Goal: Check status: Check status

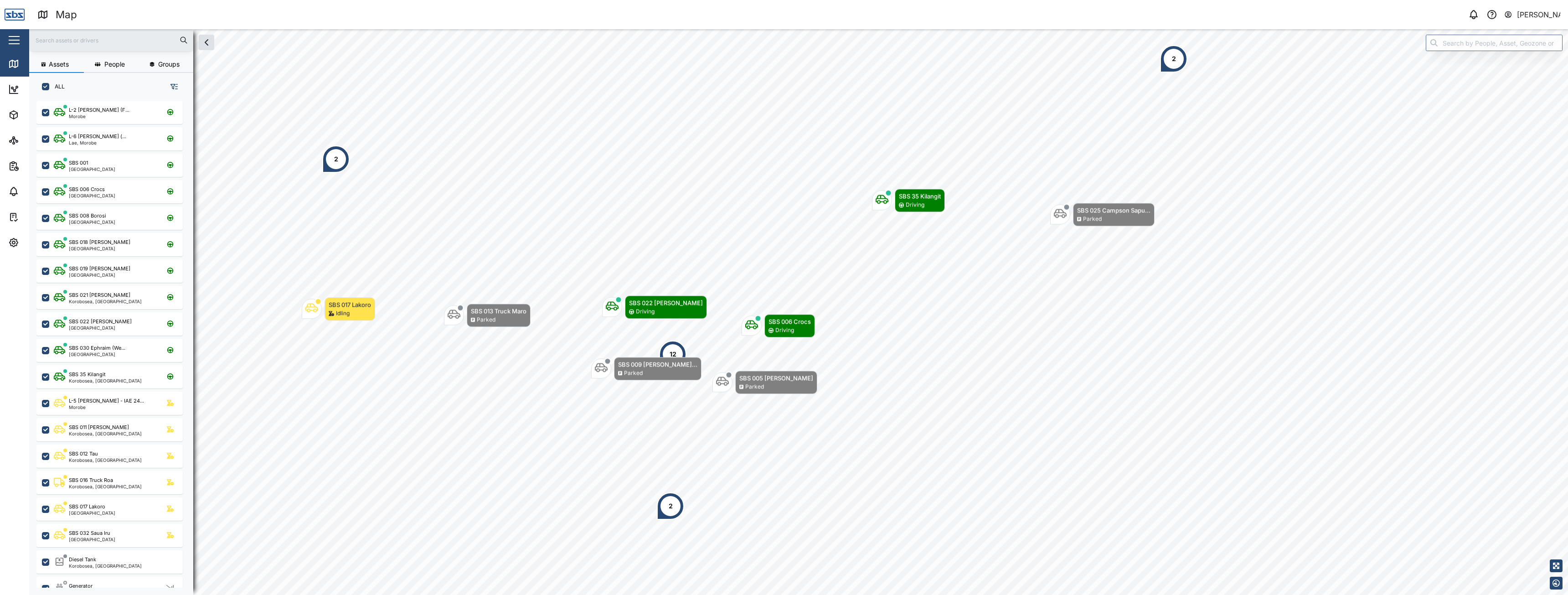
scroll to position [483, 143]
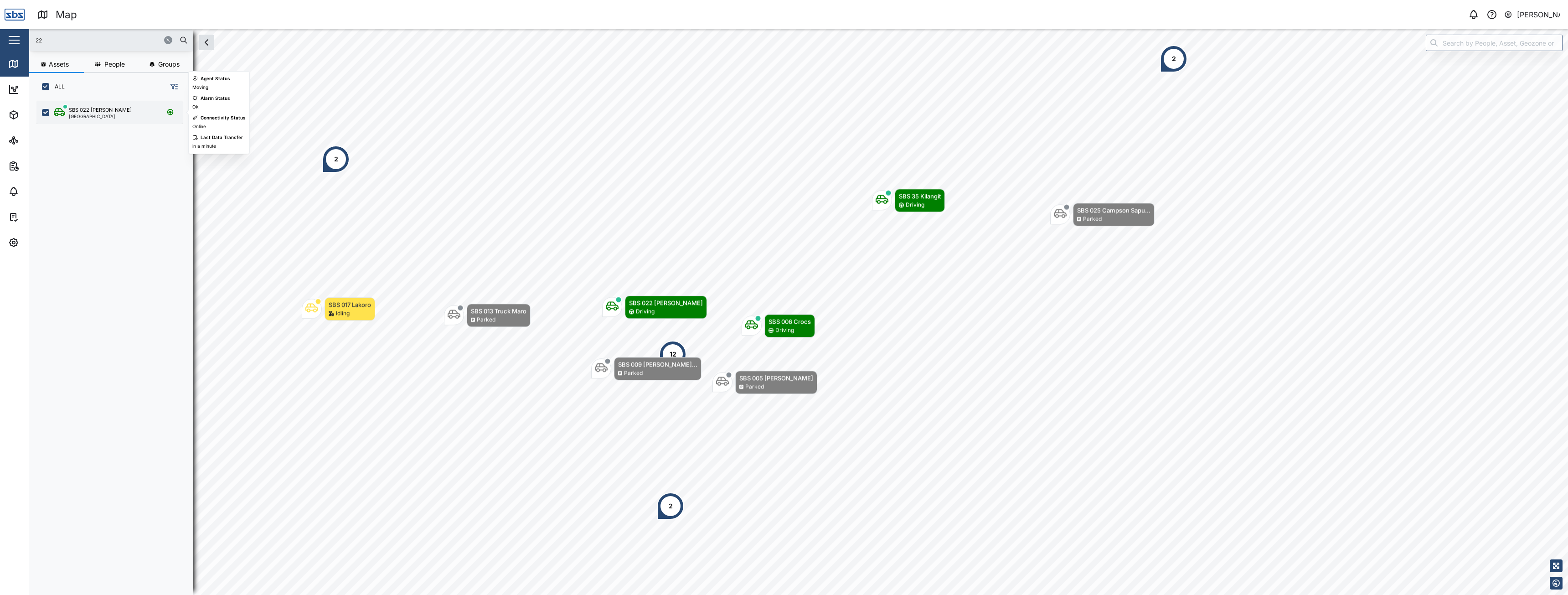
type input "22"
click at [112, 112] on div "SBS 022 [PERSON_NAME][GEOGRAPHIC_DATA]" at bounding box center [115, 112] width 123 height 13
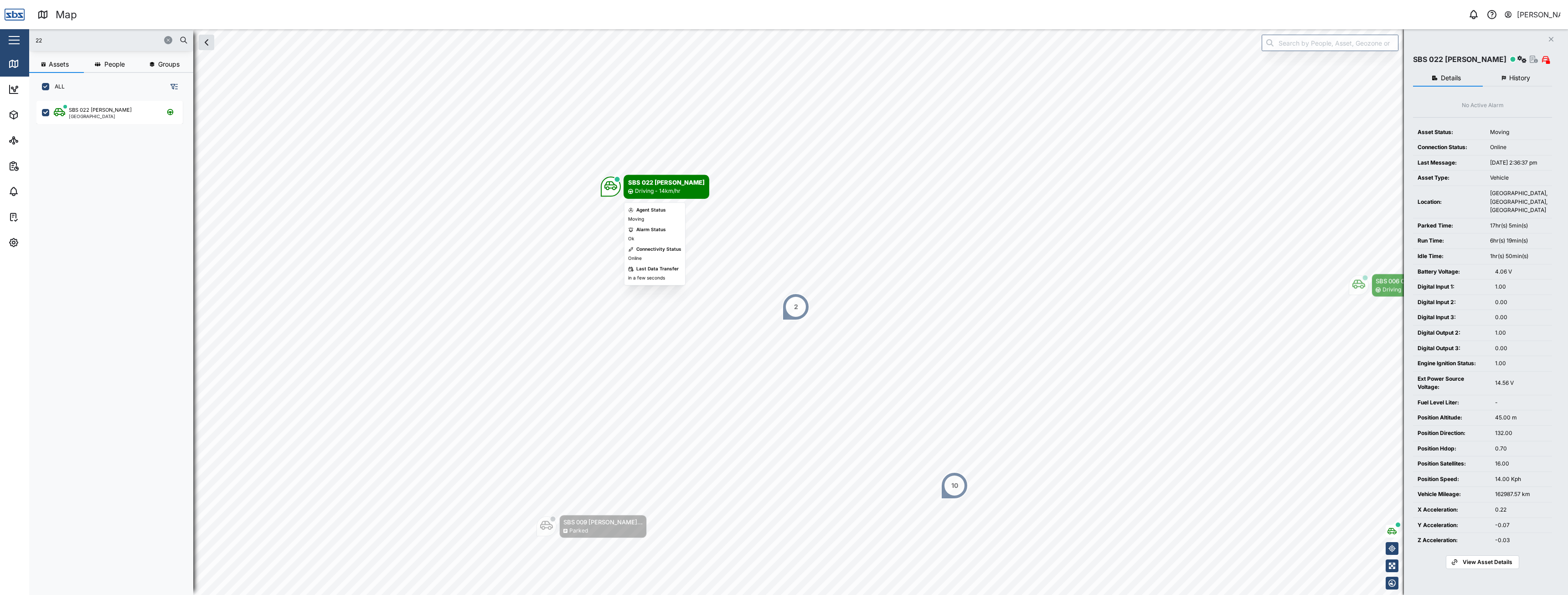
click at [613, 186] on icon "Map marker" at bounding box center [610, 185] width 13 height 13
click at [1510, 77] on span "History" at bounding box center [1519, 78] width 21 height 7
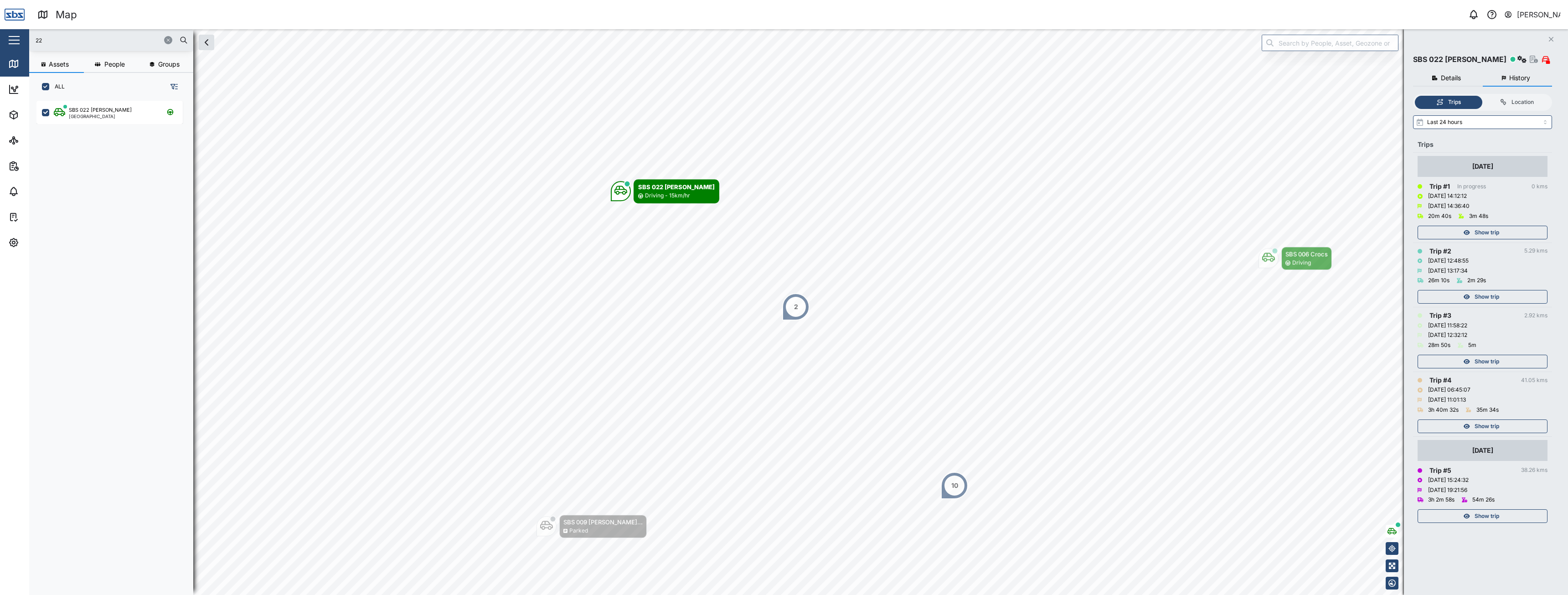
click at [1487, 232] on span "Show trip" at bounding box center [1487, 232] width 24 height 13
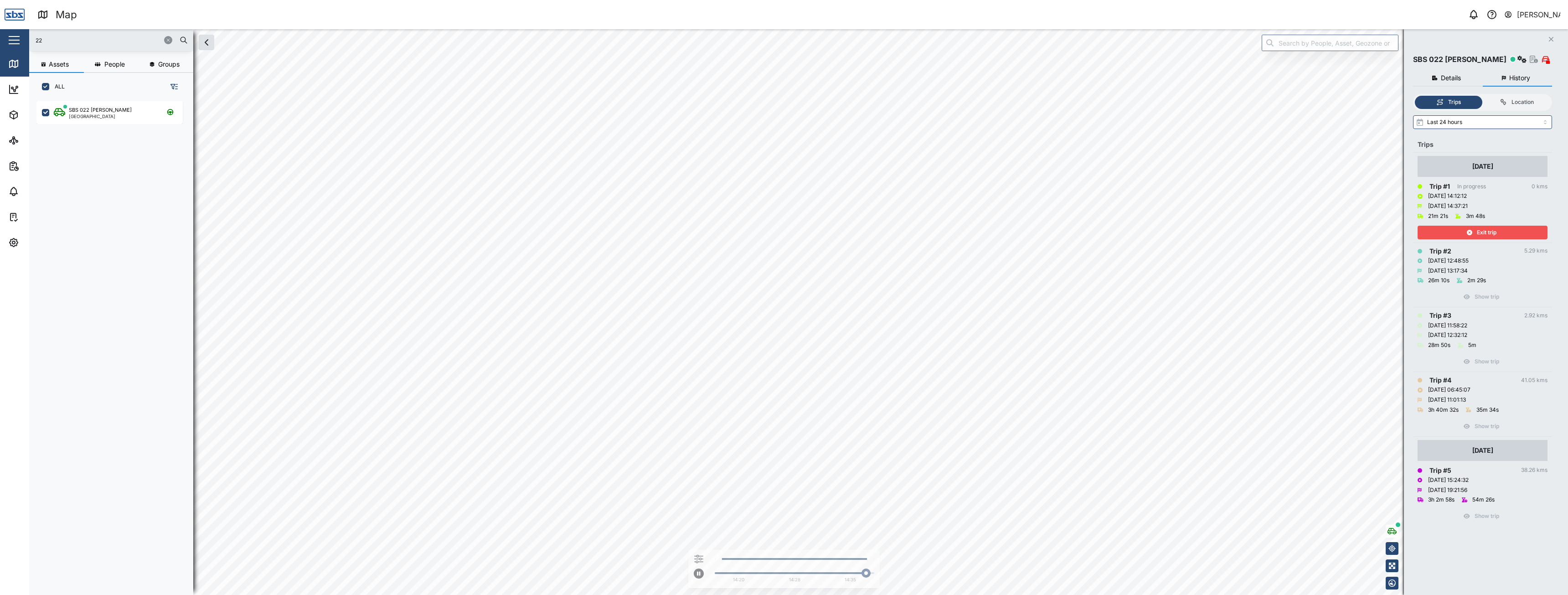
click at [1466, 232] on icon "button" at bounding box center [1469, 232] width 6 height 6
